Goal: Browse casually: Explore the website without a specific task or goal

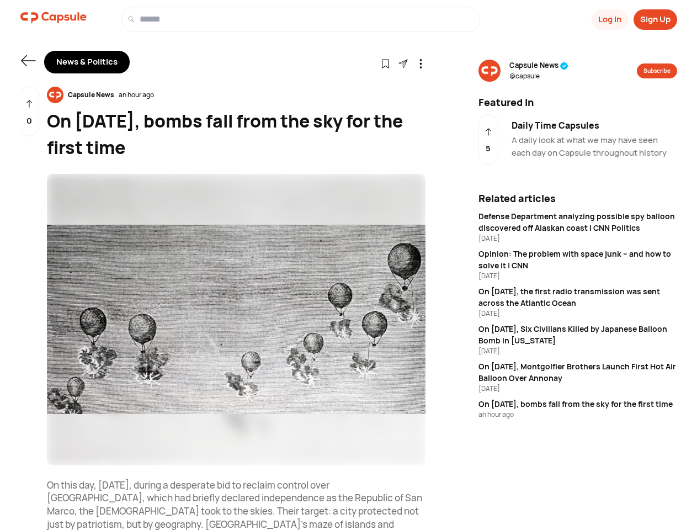
click at [609, 19] on button "Log In" at bounding box center [610, 19] width 36 height 20
click at [655, 19] on button "Sign Up" at bounding box center [656, 19] width 44 height 20
click at [28, 61] on icon at bounding box center [28, 60] width 14 height 11
click at [385, 63] on icon at bounding box center [385, 63] width 9 height 9
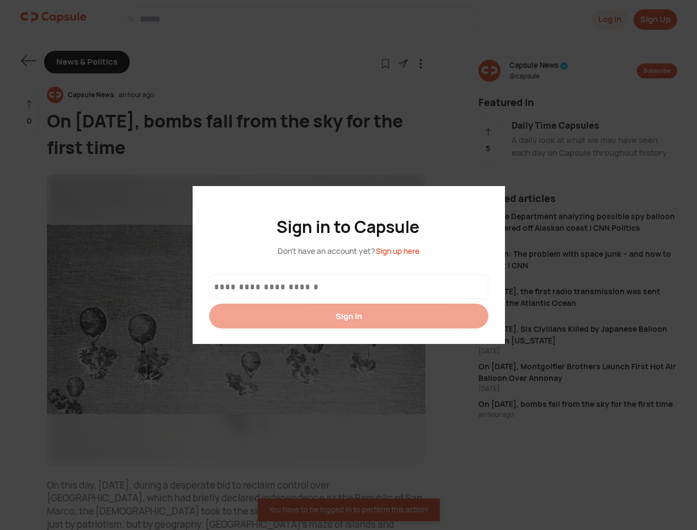
click at [403, 63] on div at bounding box center [348, 265] width 697 height 530
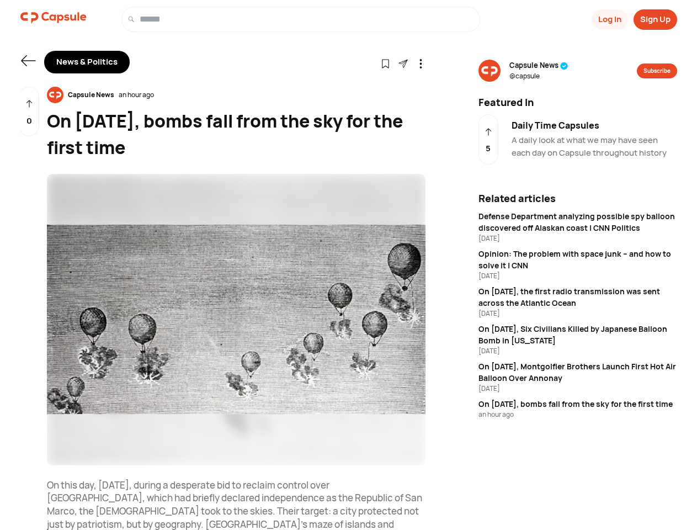
click at [421, 63] on icon at bounding box center [420, 63] width 9 height 9
click at [236, 95] on div "Capsule News an hour ago" at bounding box center [236, 95] width 379 height 17
click at [236, 320] on img at bounding box center [236, 319] width 379 height 291
click at [29, 111] on div "0" at bounding box center [29, 112] width 20 height 50
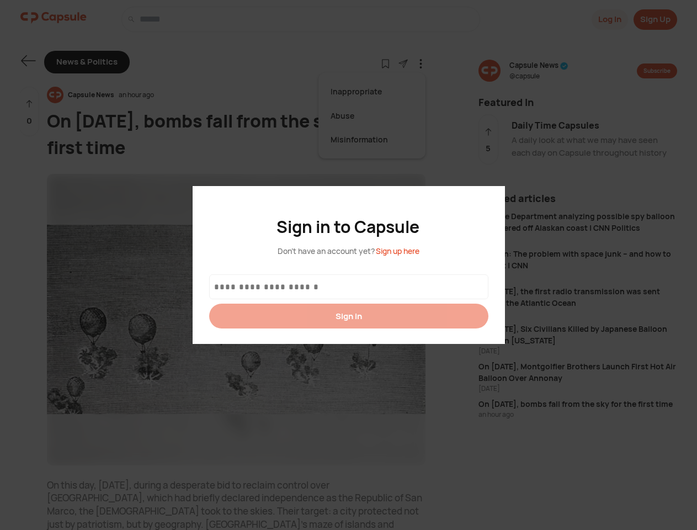
click at [539, 71] on div at bounding box center [348, 265] width 697 height 530
